Goal: Connect with others: Share content

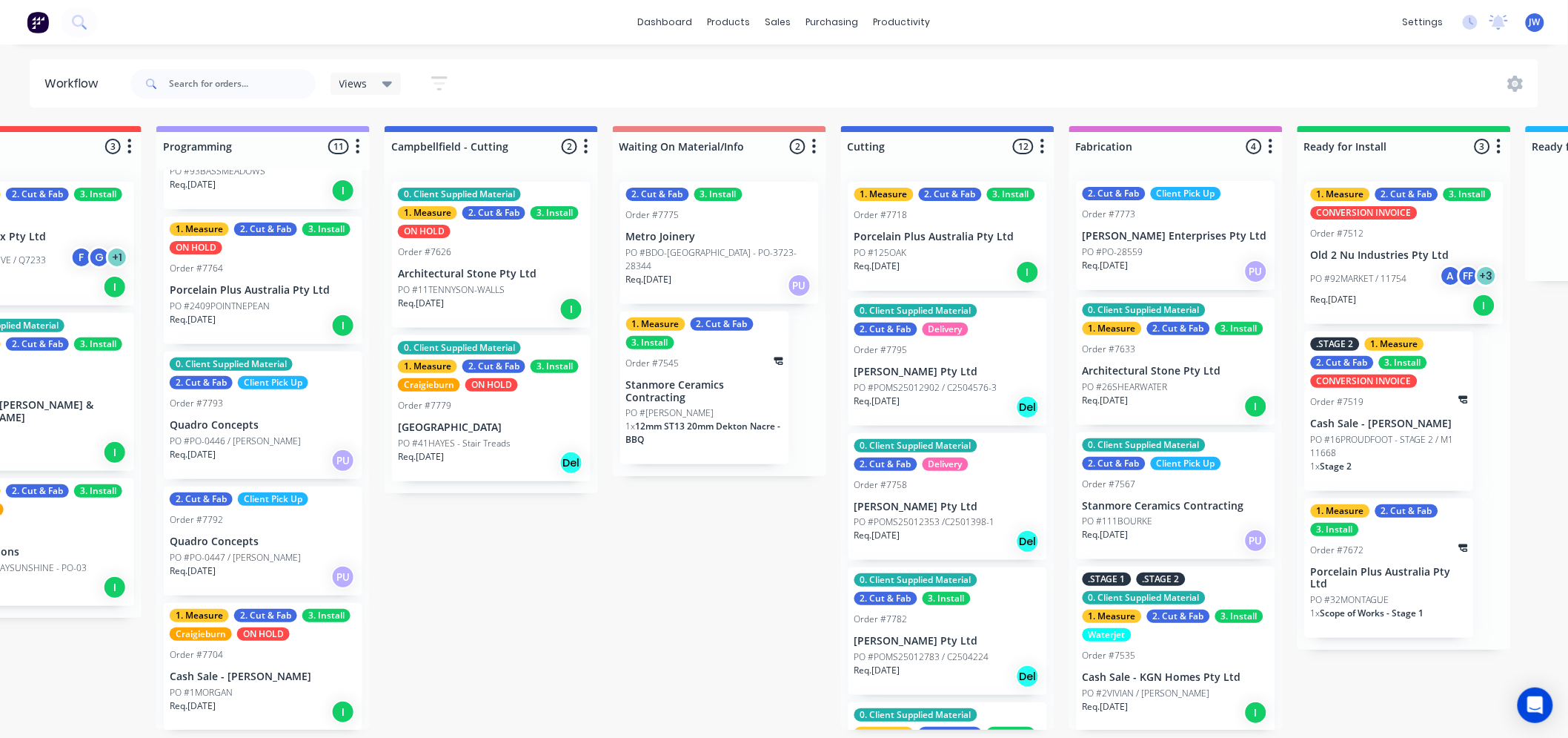
scroll to position [920, 0]
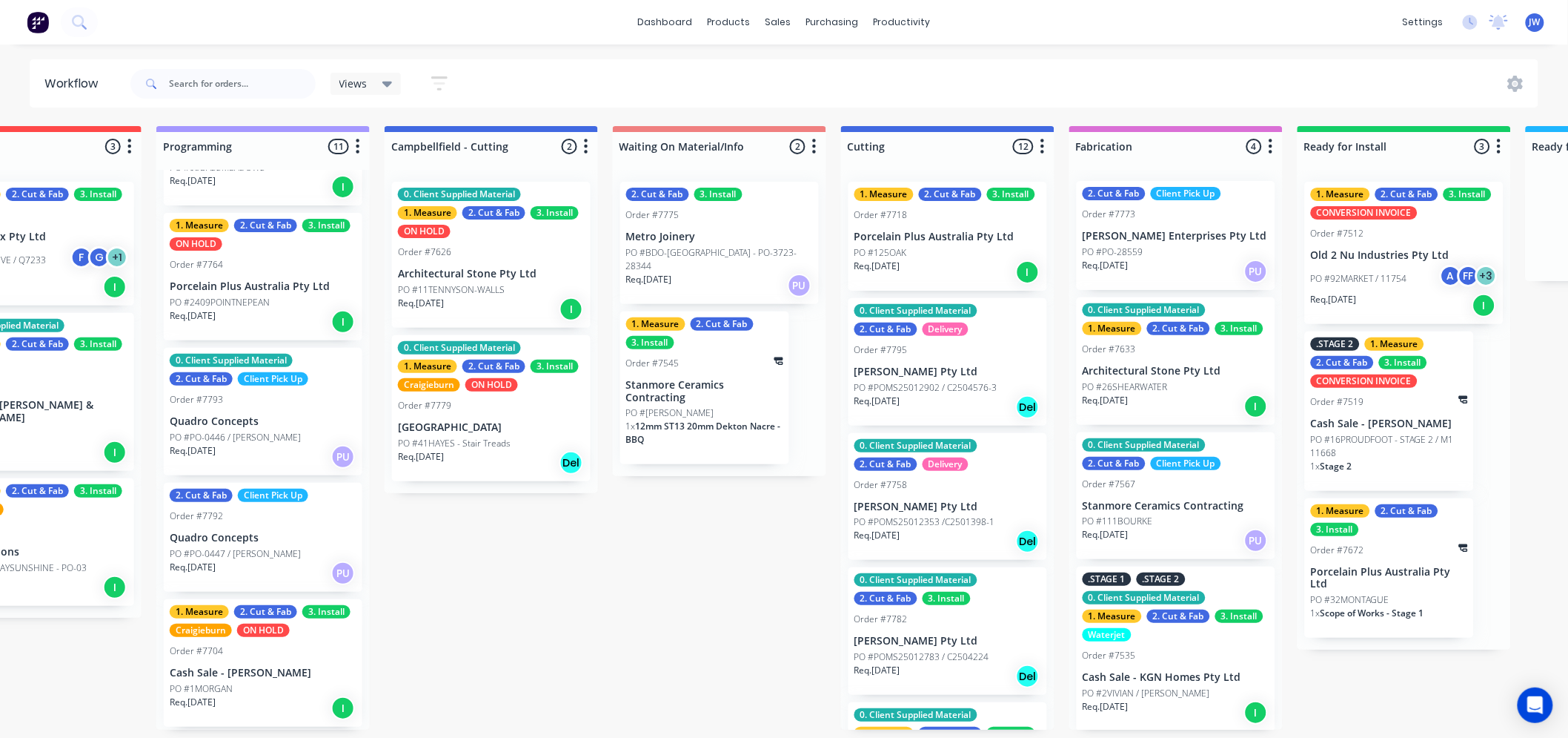
click at [263, 678] on p "Cash Sale - [PERSON_NAME]" at bounding box center [262, 672] width 186 height 12
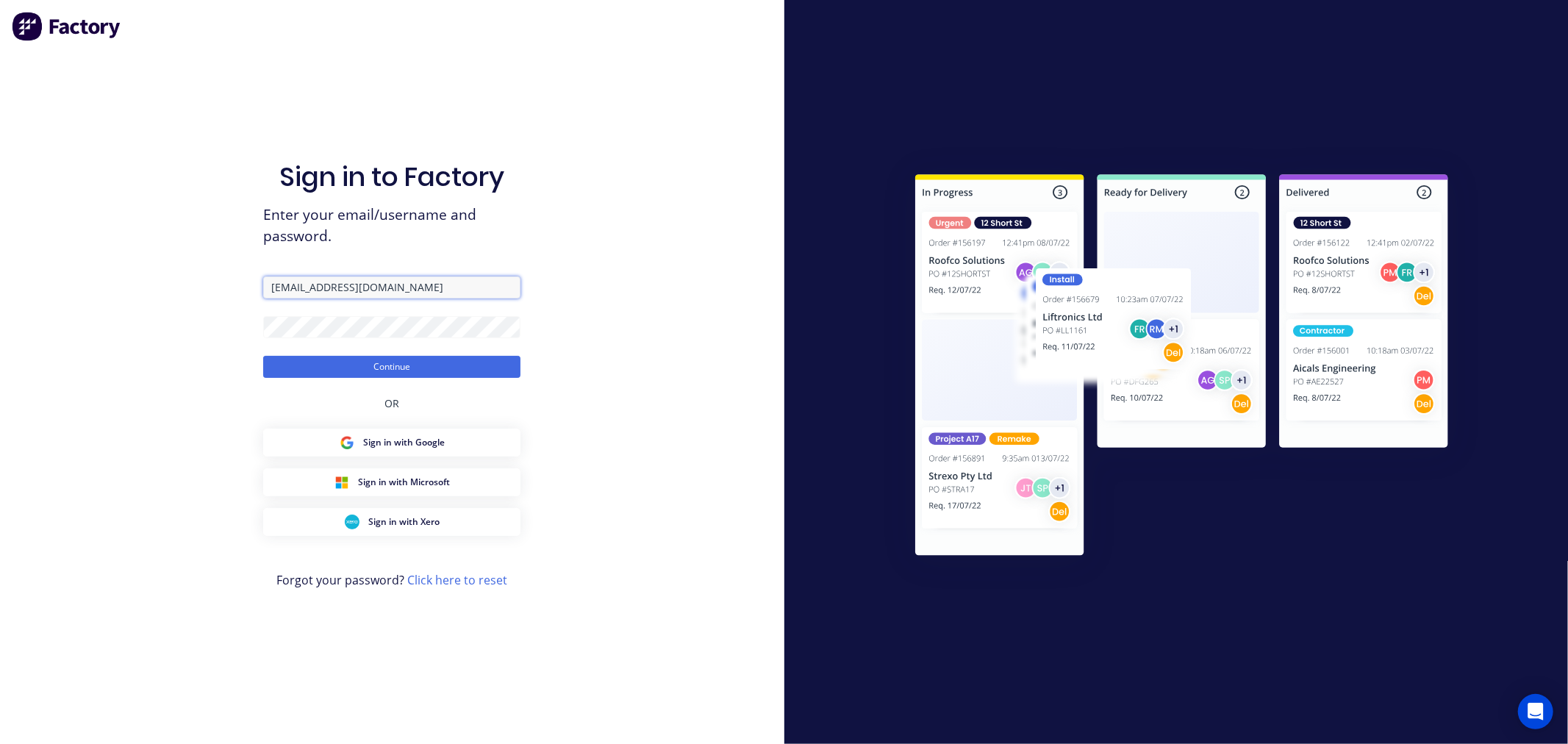
click at [431, 283] on input "[EMAIL_ADDRESS][DOMAIN_NAME]" at bounding box center [392, 287] width 258 height 22
type input "[EMAIL_ADDRESS][DOMAIN_NAME]"
click at [375, 371] on button "Continue" at bounding box center [392, 366] width 258 height 22
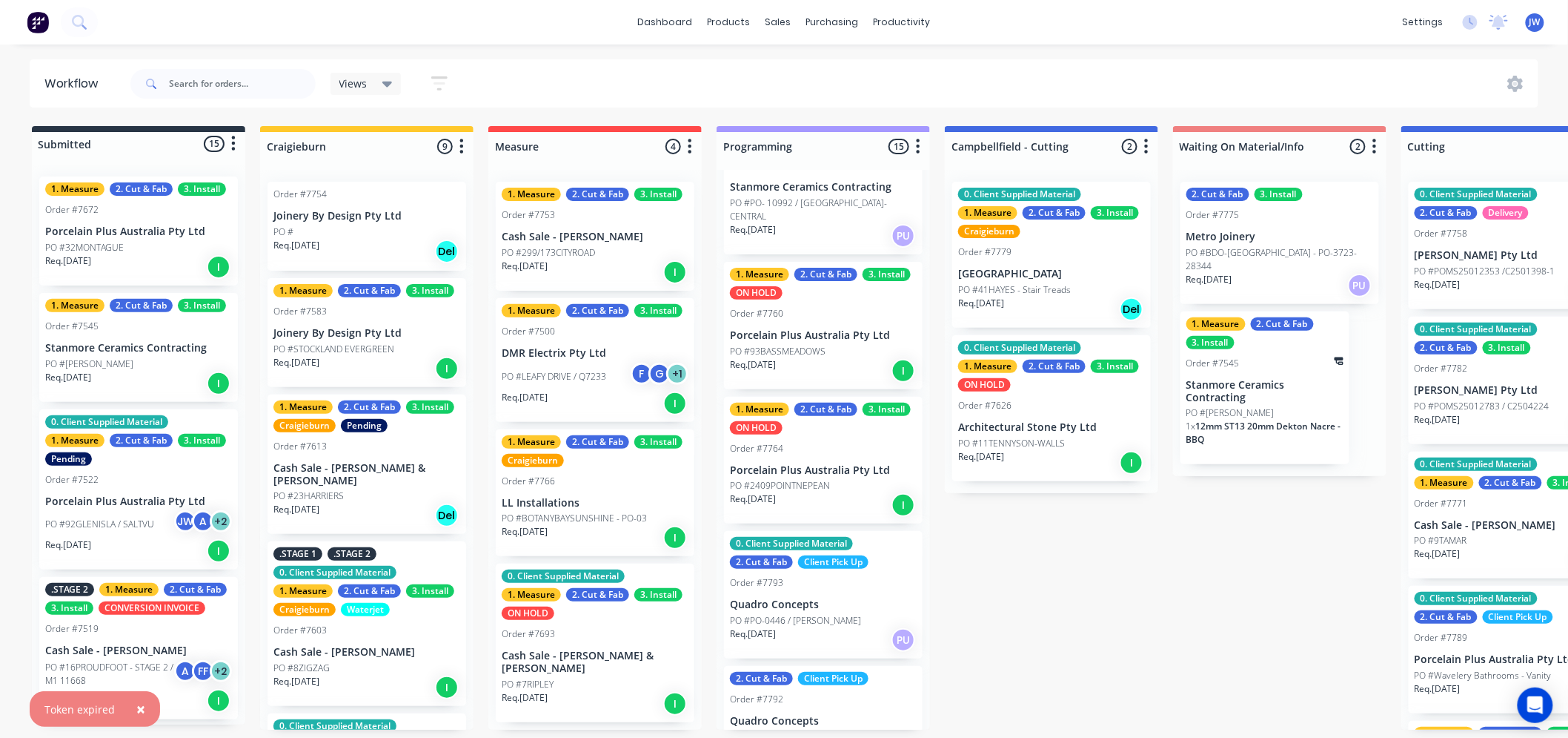
scroll to position [1439, 0]
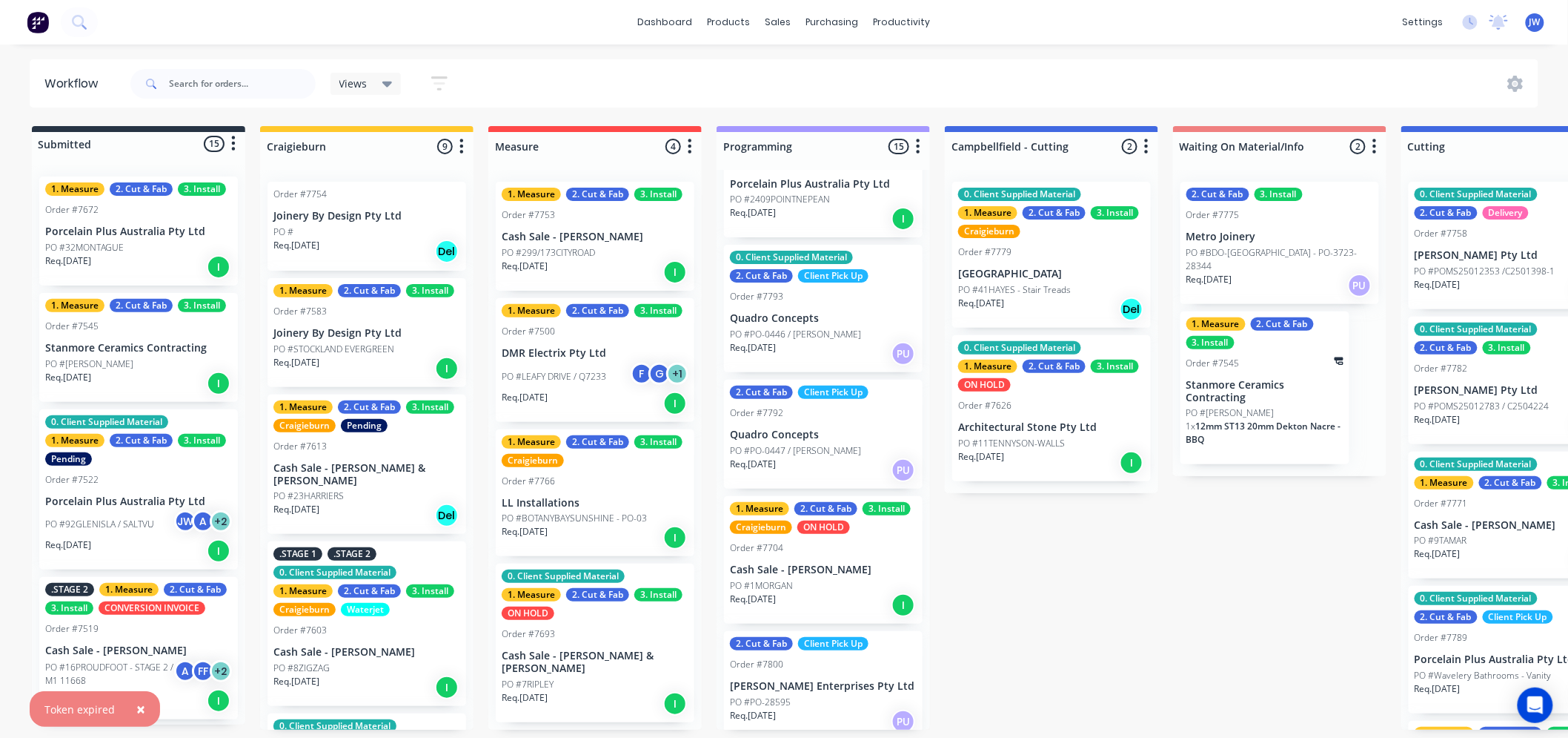
click at [826, 564] on div "1. Measure 2. Cut & Fab 3. Install Craigieburn ON HOLD Order #7704 Cash Sale - …" at bounding box center [823, 560] width 199 height 128
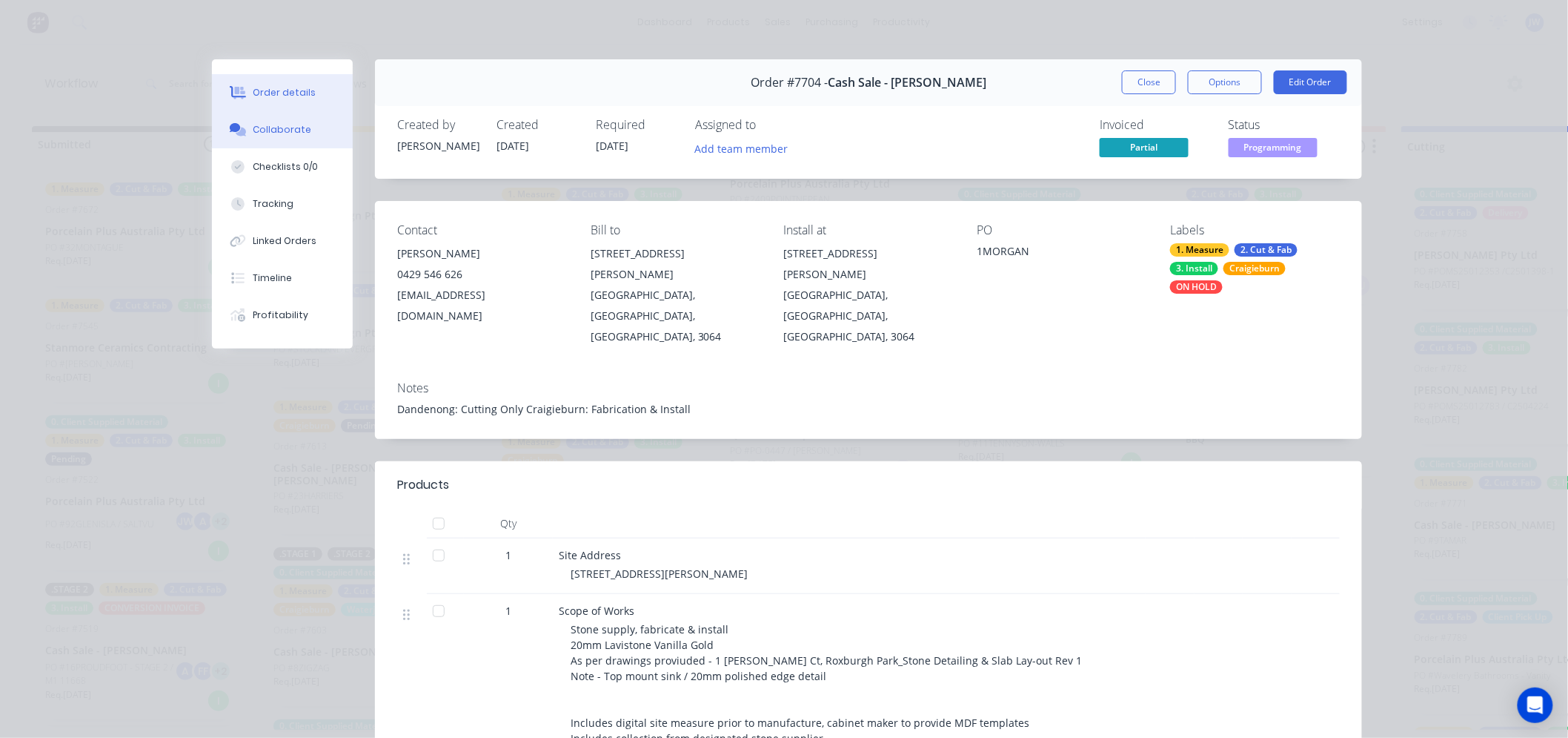
click at [247, 120] on button "Collaborate" at bounding box center [282, 130] width 141 height 37
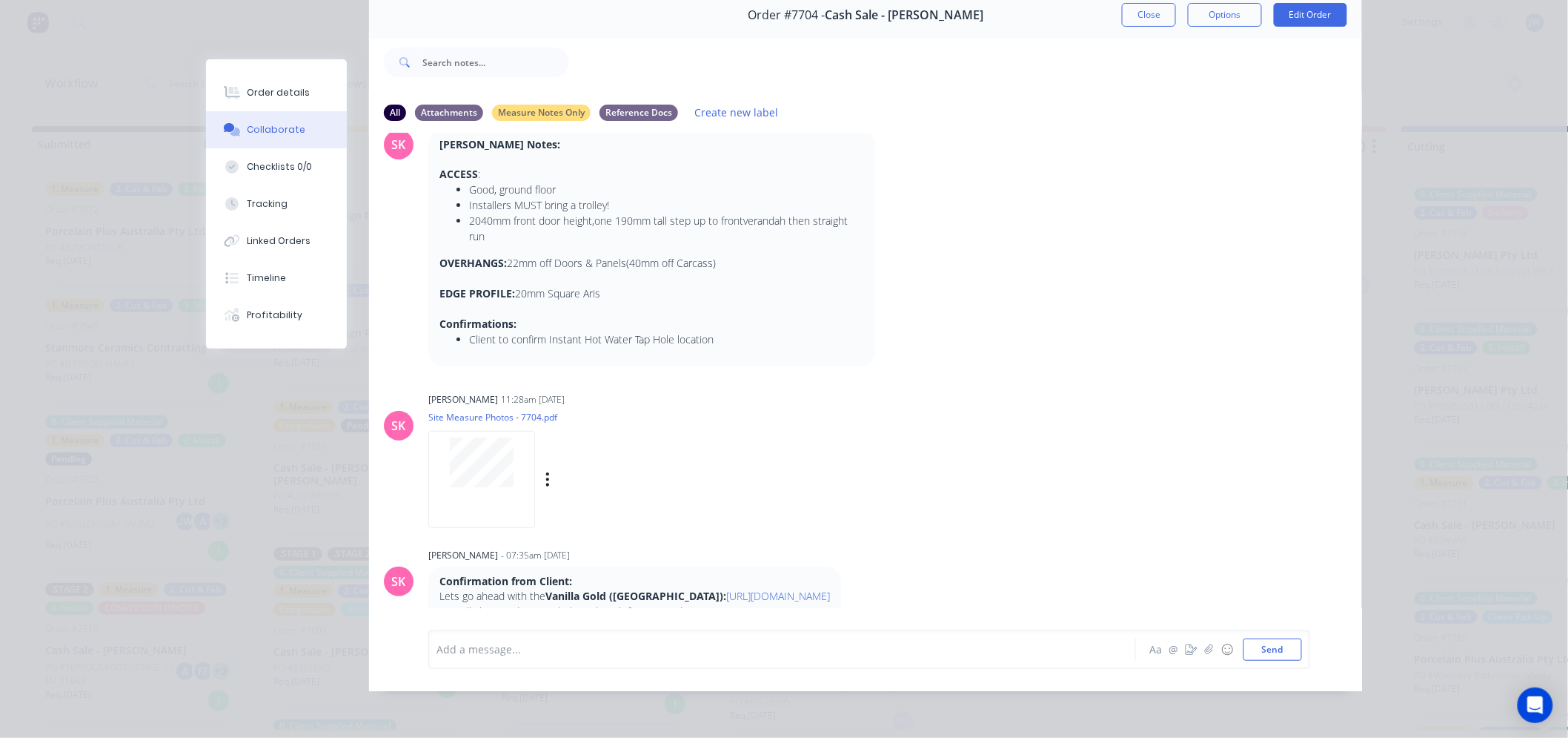
scroll to position [0, 0]
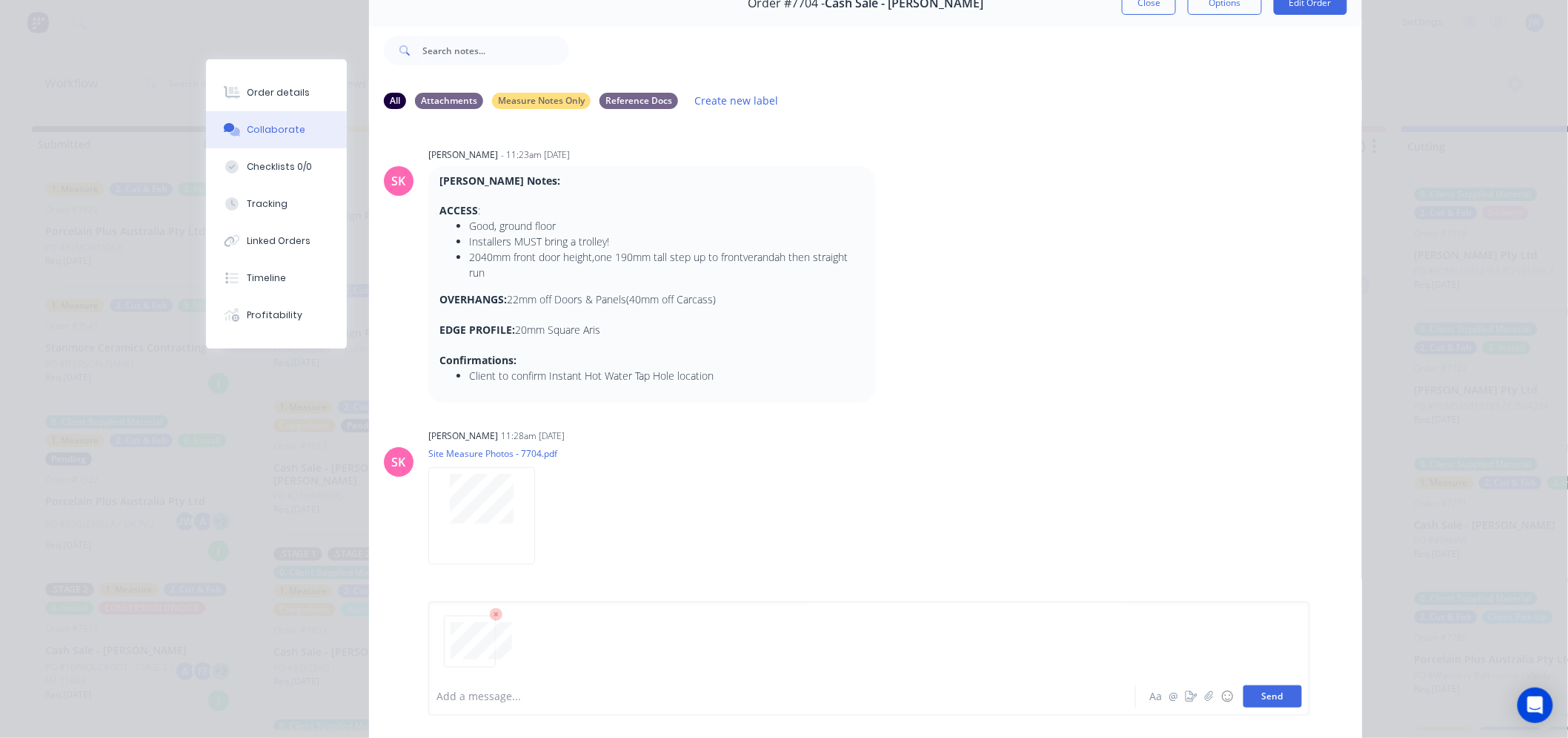
click at [1283, 701] on button "Send" at bounding box center [1272, 696] width 59 height 22
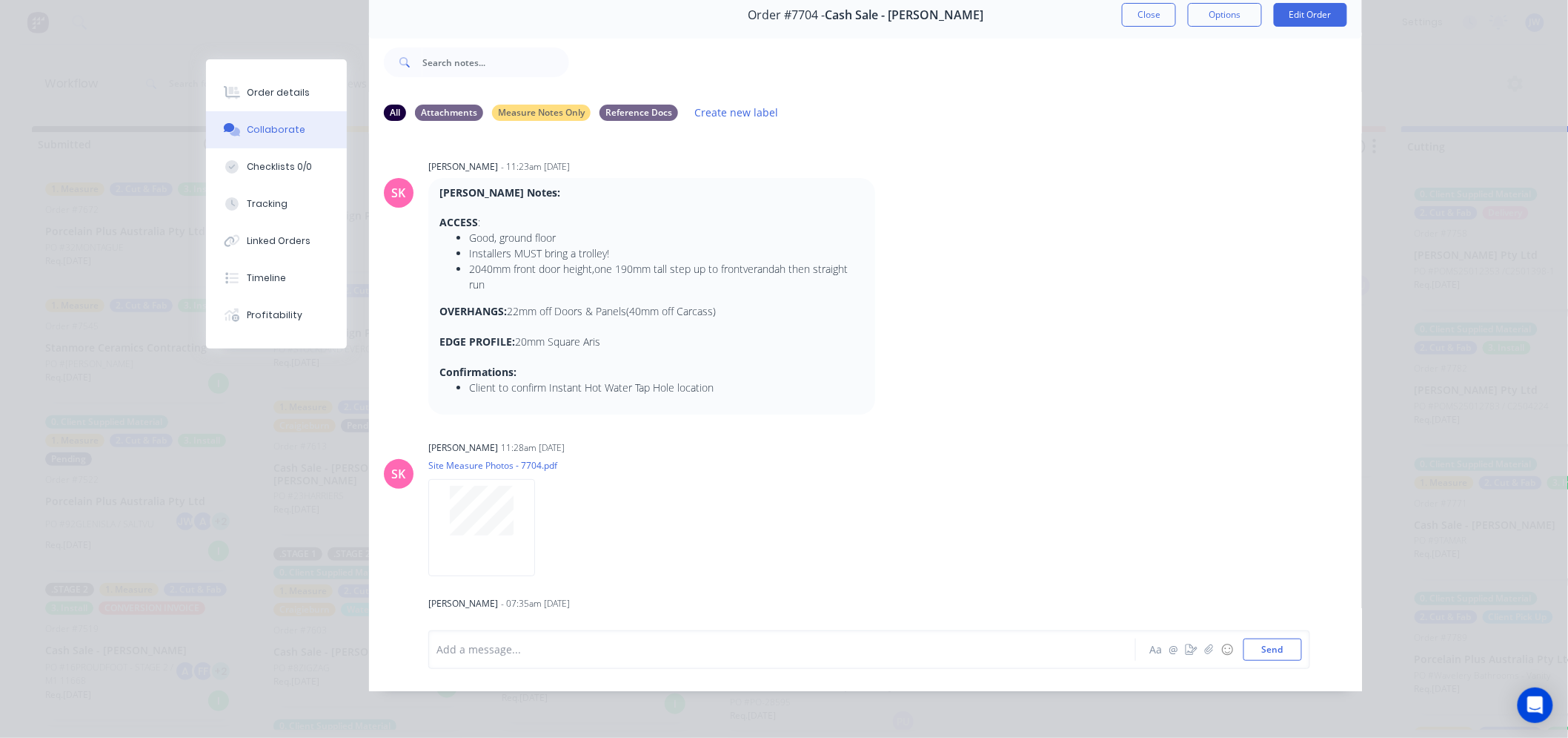
scroll to position [99, 0]
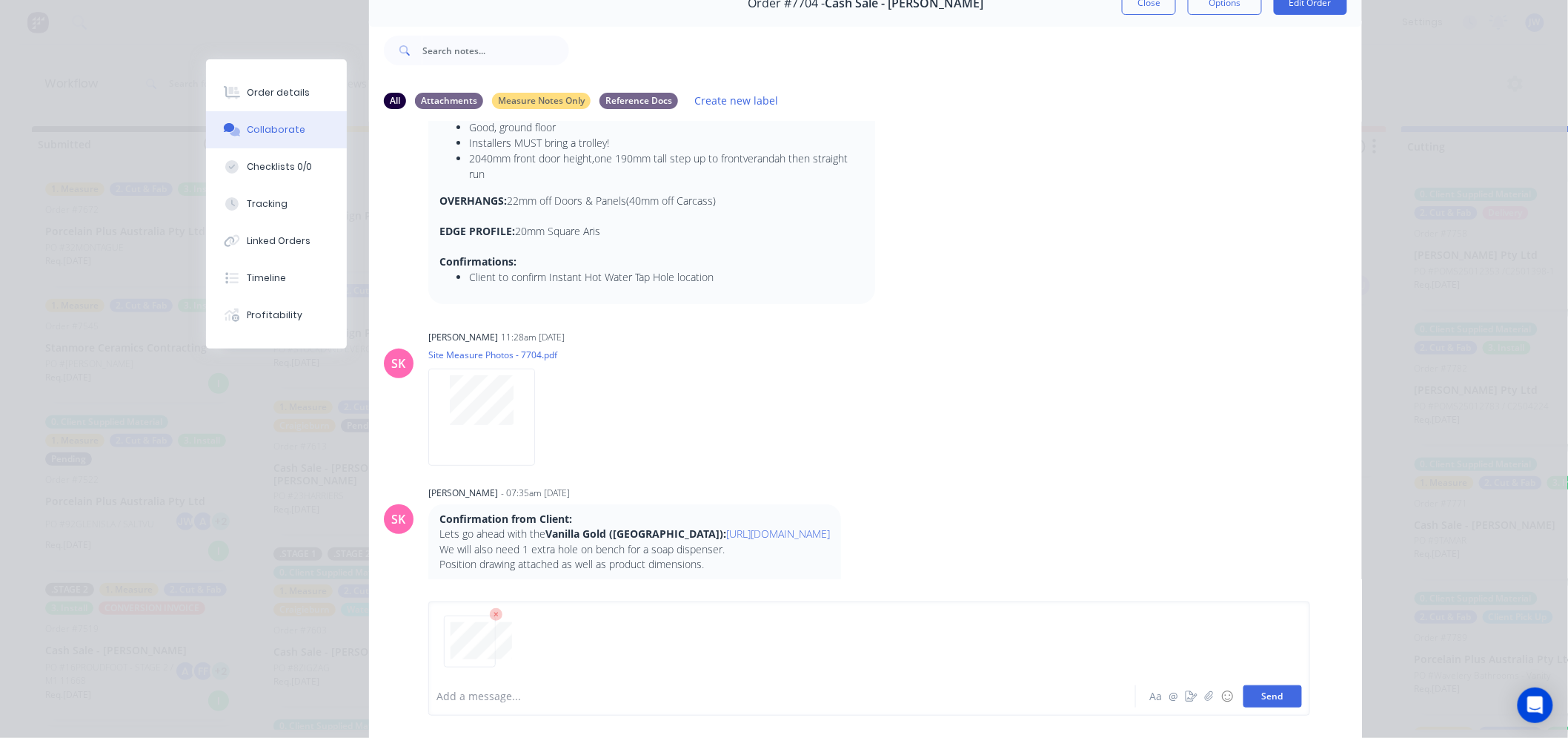
click at [1268, 696] on button "Send" at bounding box center [1272, 696] width 59 height 22
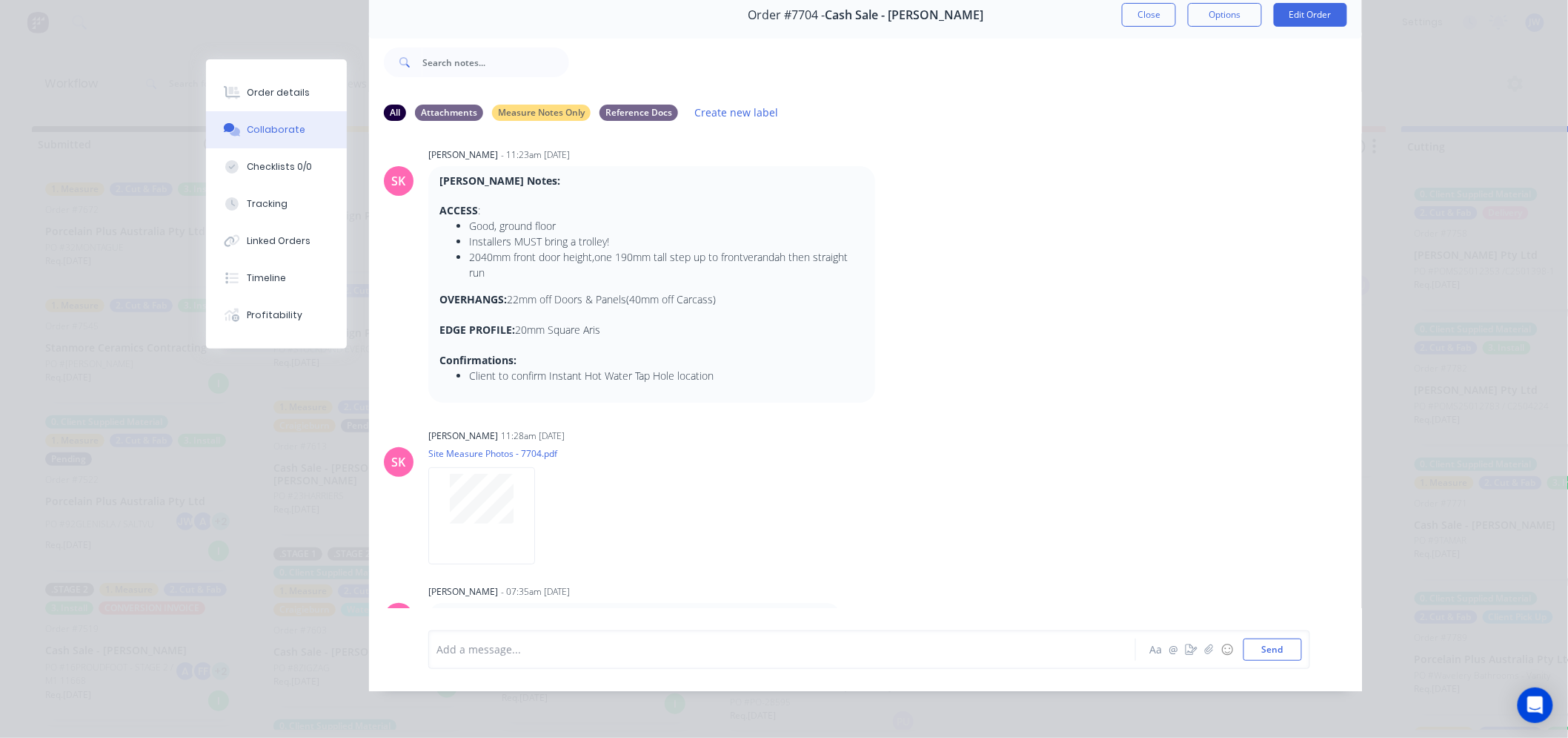
scroll to position [11, 0]
click at [1151, 12] on button "Close" at bounding box center [1149, 15] width 54 height 24
